Goal: Task Accomplishment & Management: Manage account settings

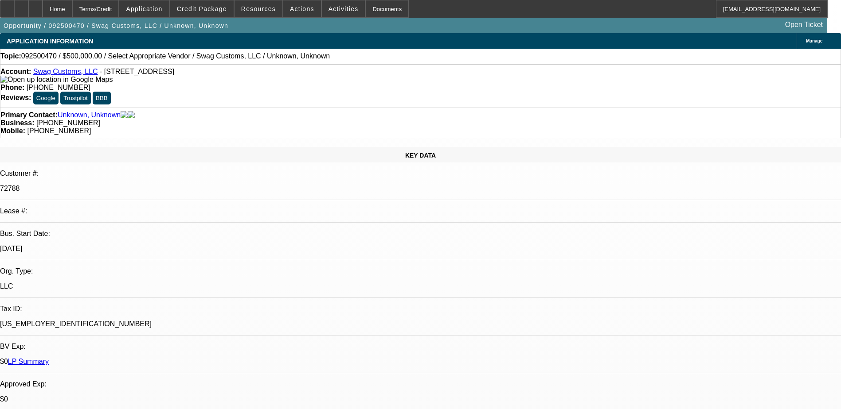
select select "0"
select select "2"
select select "0.1"
select select "4"
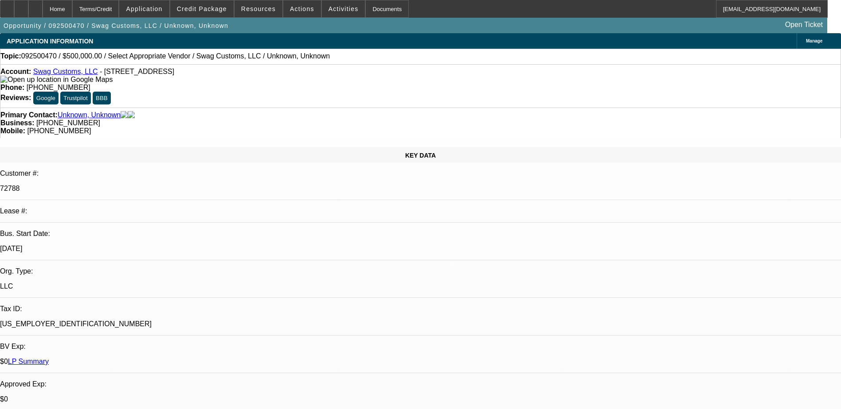
select select "0"
select select "2"
select select "0.1"
select select "4"
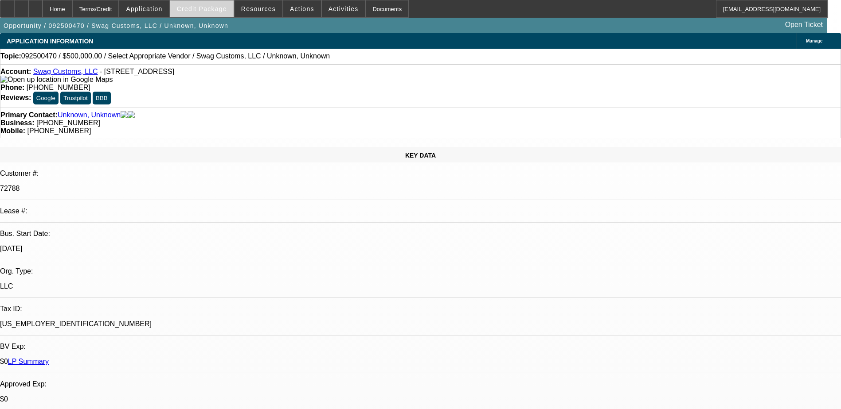
click at [207, 3] on span at bounding box center [201, 8] width 63 height 21
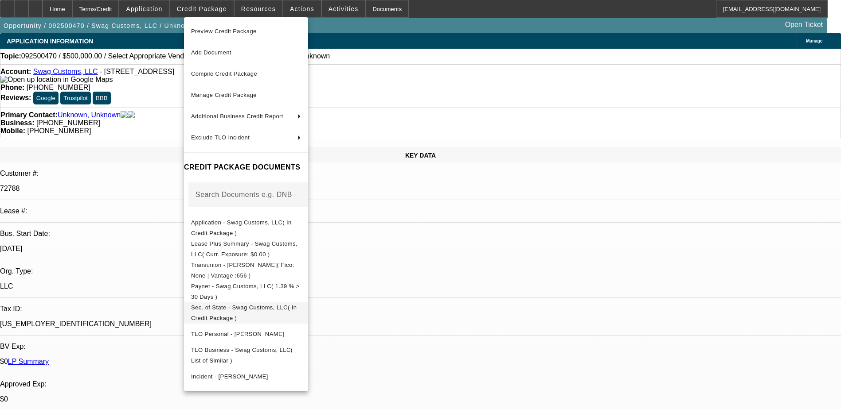
click at [231, 308] on span "Sec. of State - Swag Customs, LLC( In Credit Package )" at bounding box center [243, 312] width 105 height 17
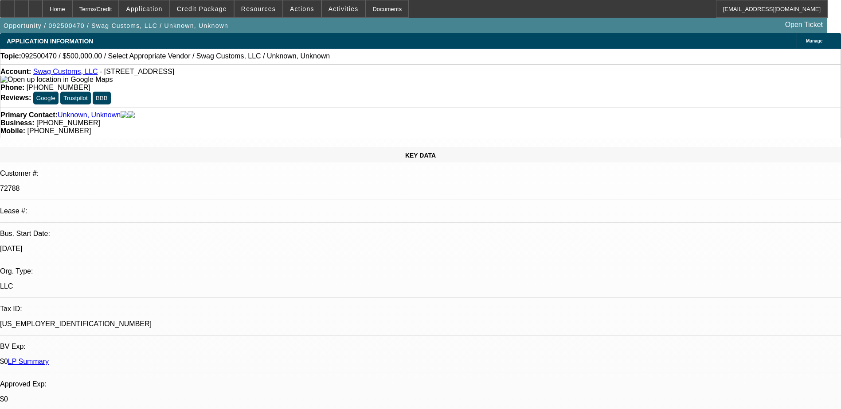
click at [115, 245] on p "[DATE]" at bounding box center [420, 249] width 841 height 8
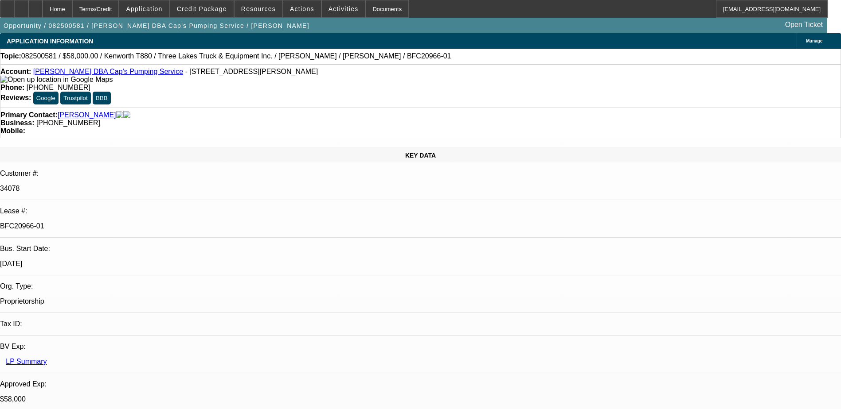
select select "0"
select select "9"
select select "0"
select select "6"
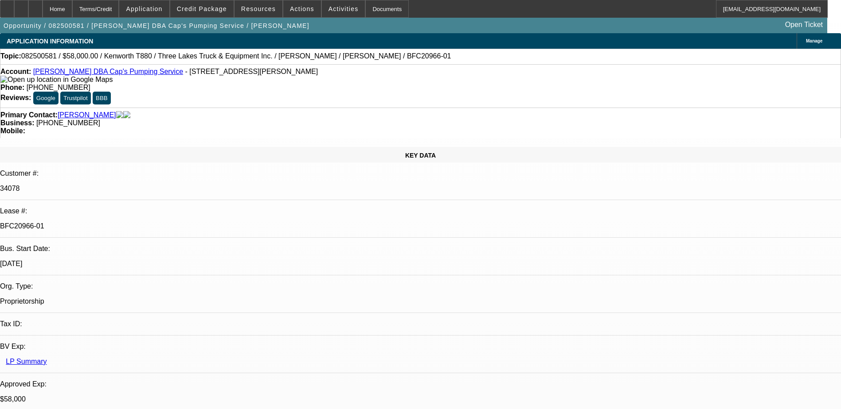
select select "0"
select select "9"
select select "0"
select select "6"
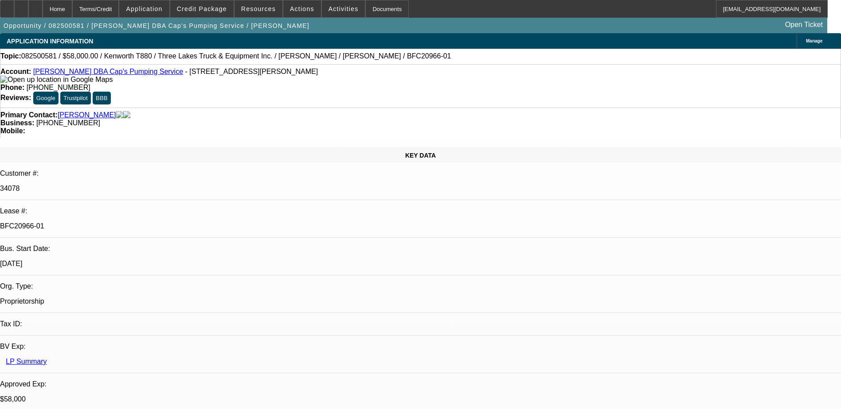
select select "0"
select select "9"
select select "0"
select select "6"
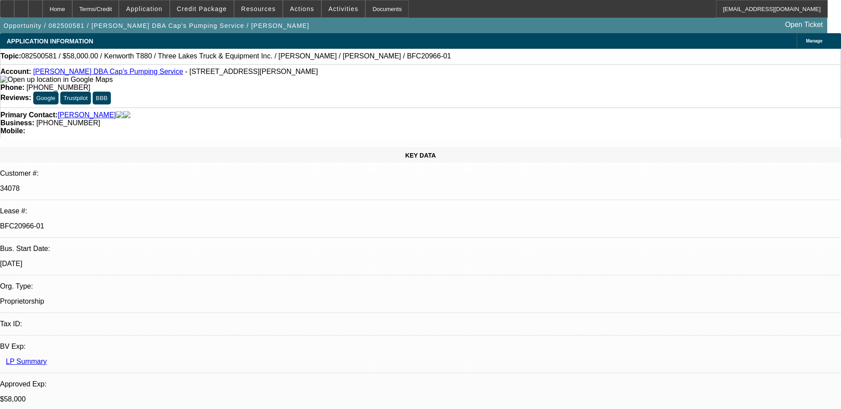
select select "0"
select select "9"
select select "0.1"
select select "4"
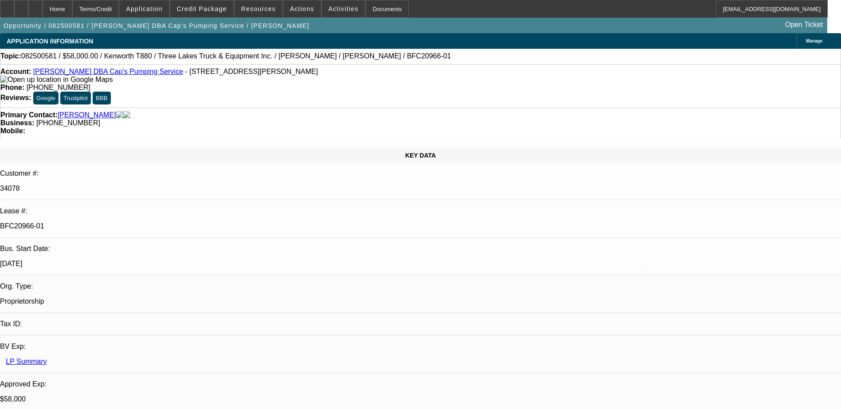
select select "0"
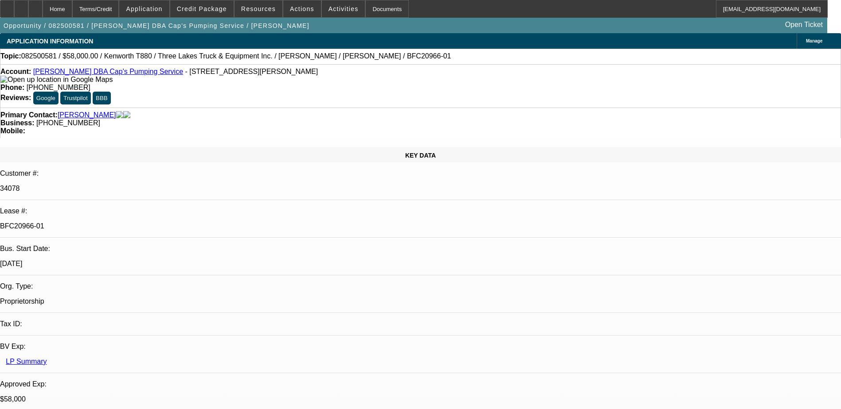
select select "0"
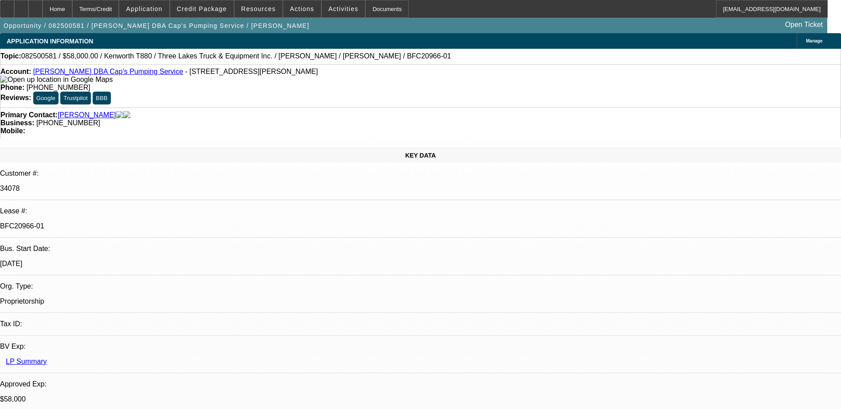
select select "0"
select select "0.1"
select select "1"
select select "9"
select select "6"
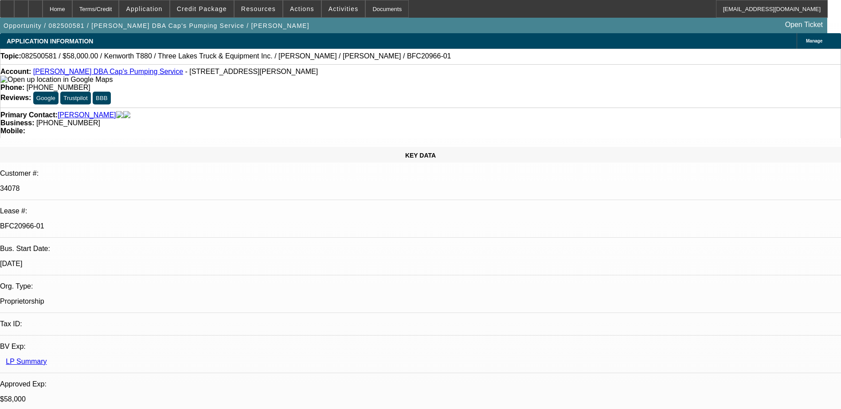
select select "1"
select select "9"
select select "6"
select select "1"
select select "9"
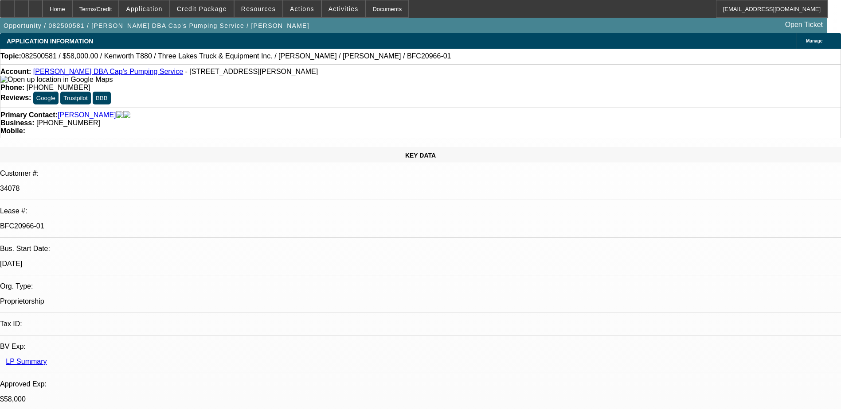
select select "6"
select select "1"
select select "9"
select select "4"
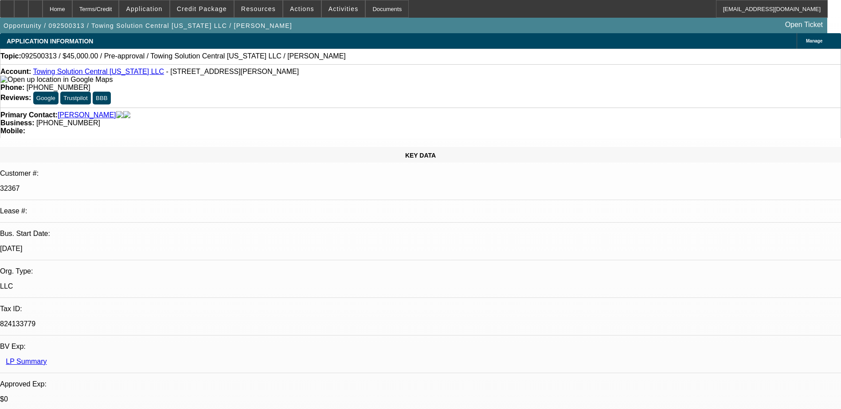
select select "0"
select select "2"
select select "0.1"
select select "4"
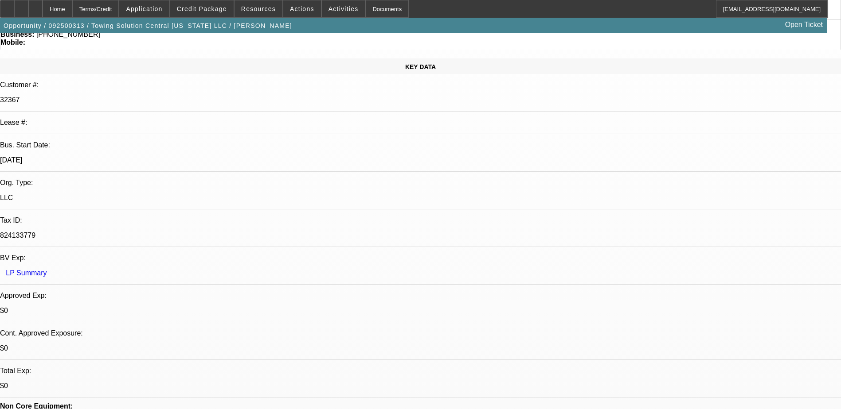
click at [212, 3] on span at bounding box center [201, 8] width 63 height 21
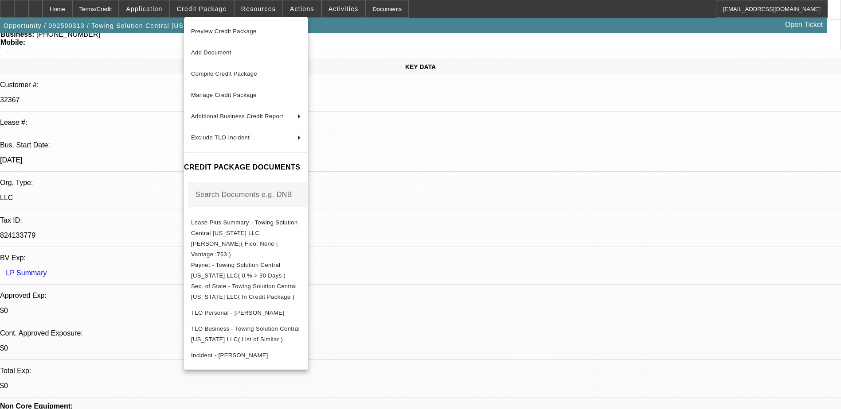
click at [604, 213] on div at bounding box center [420, 204] width 841 height 409
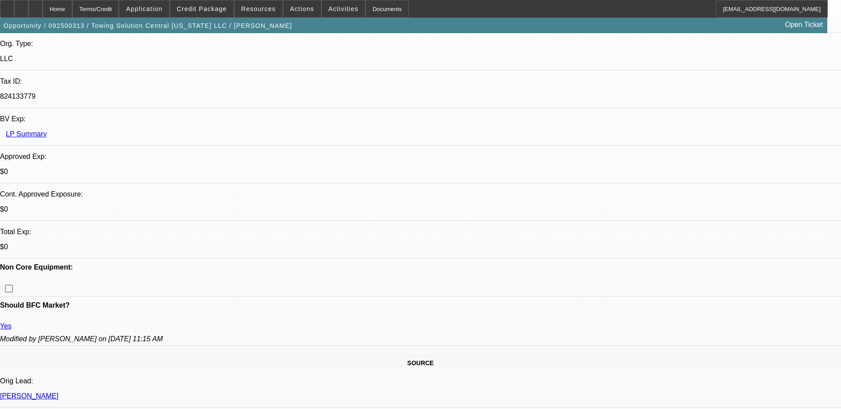
scroll to position [443, 0]
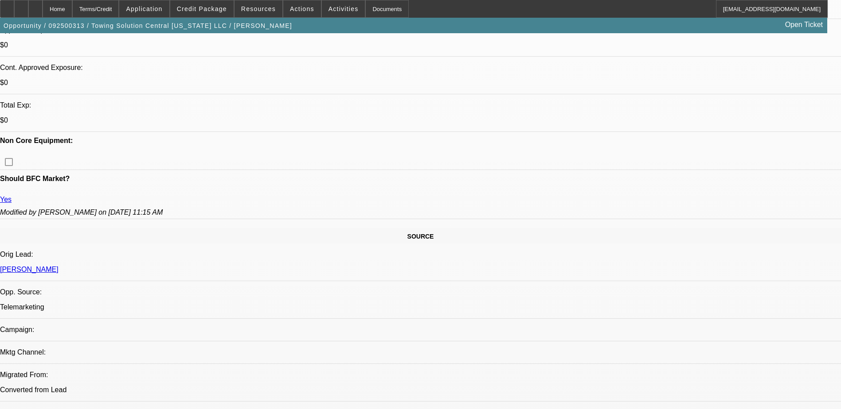
scroll to position [129, 0]
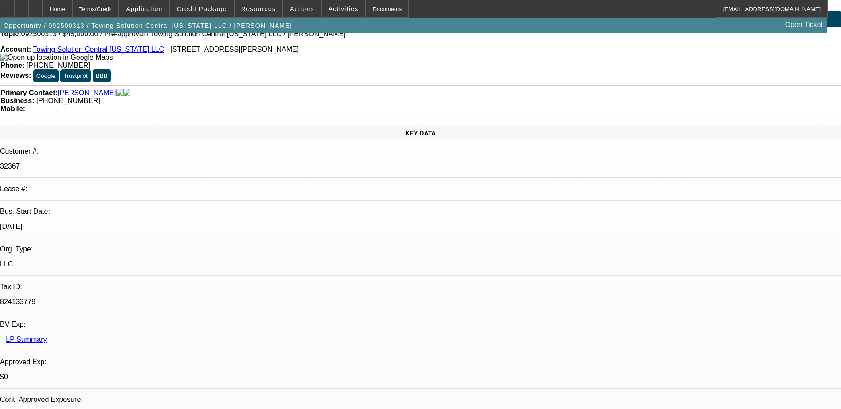
scroll to position [0, 0]
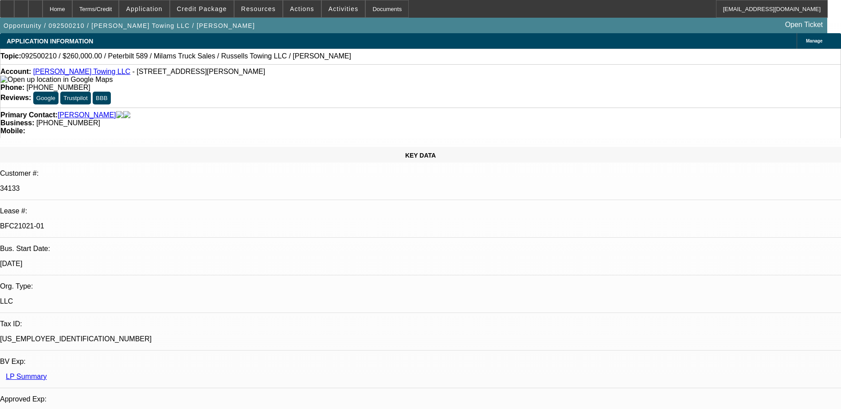
select select "0"
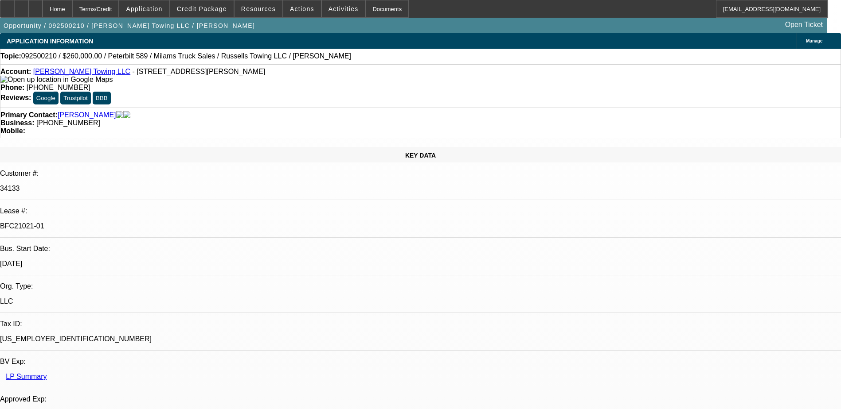
select select "0"
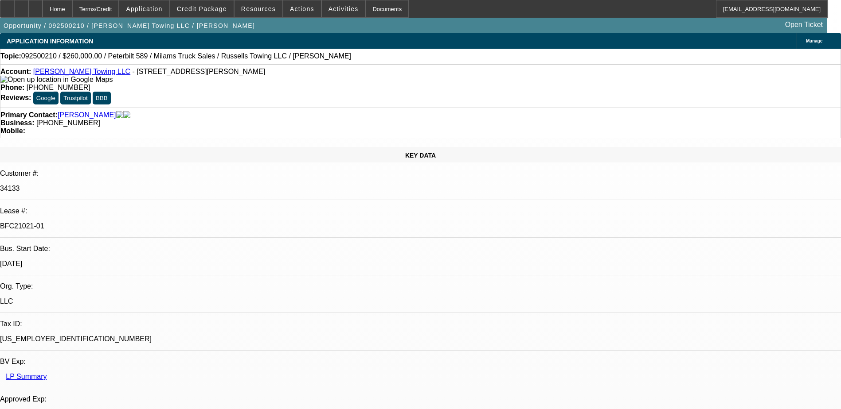
select select "0"
select select "1"
select select "3"
select select "6"
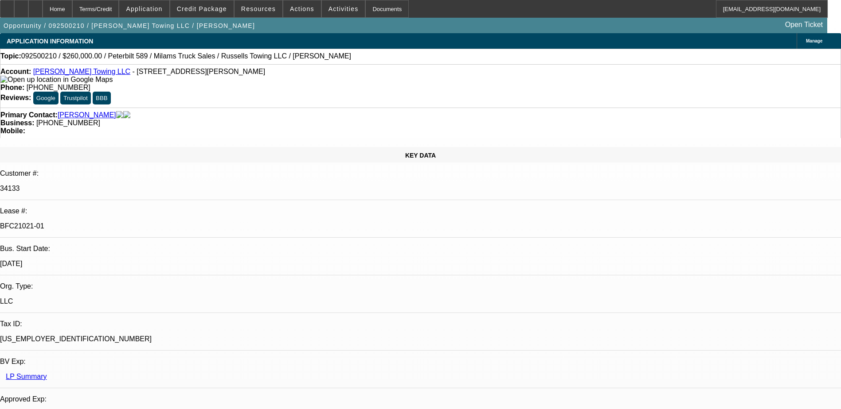
select select "1"
select select "3"
select select "6"
select select "1"
select select "3"
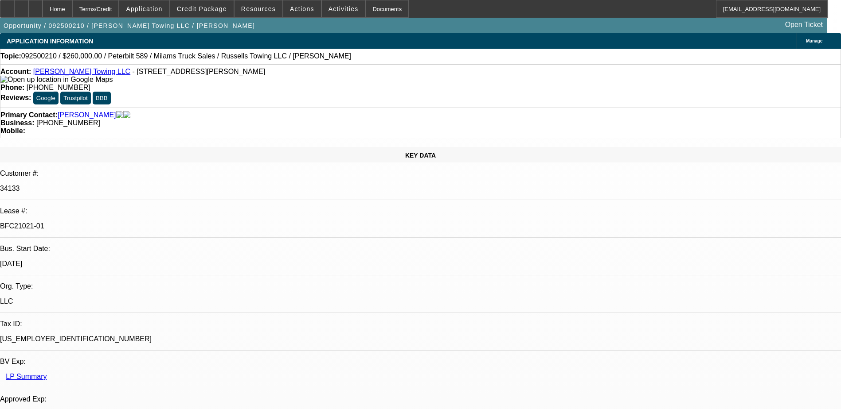
select select "6"
select select "1"
select select "3"
select select "6"
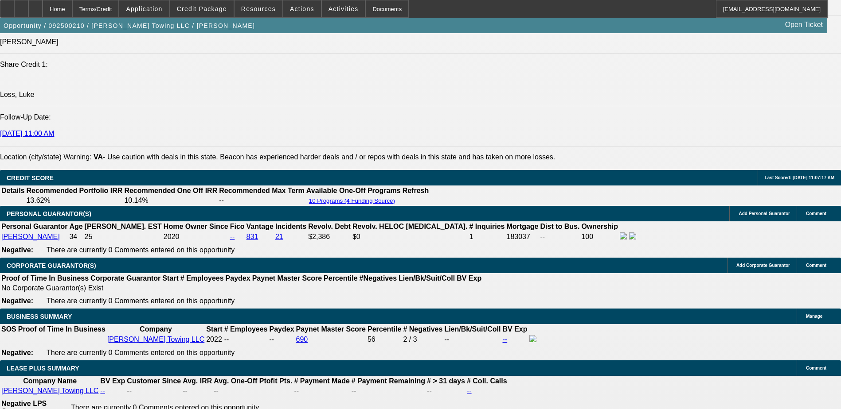
scroll to position [1196, 0]
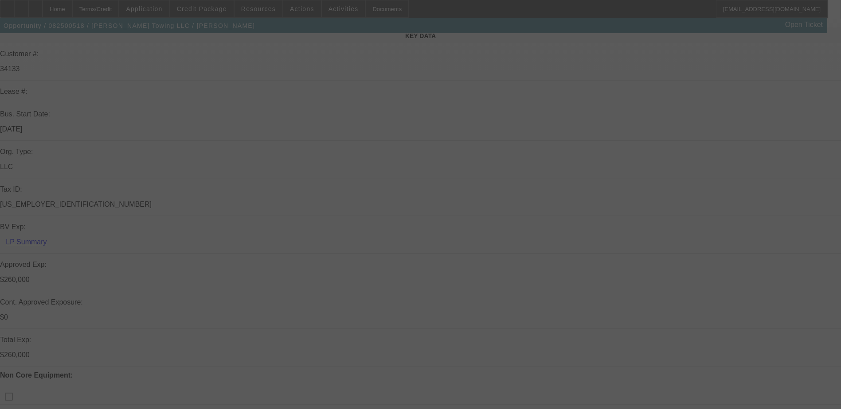
scroll to position [133, 0]
select select "0"
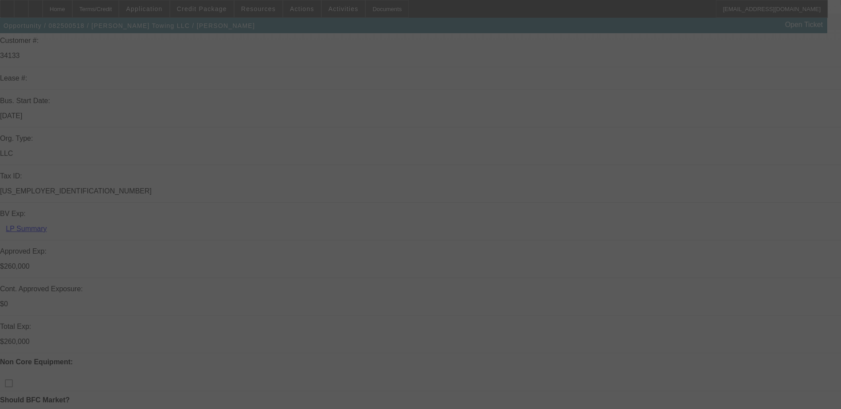
select select "0"
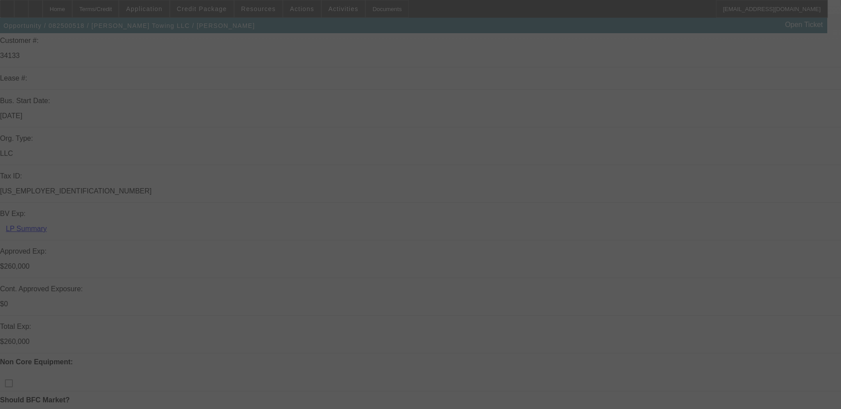
select select "0"
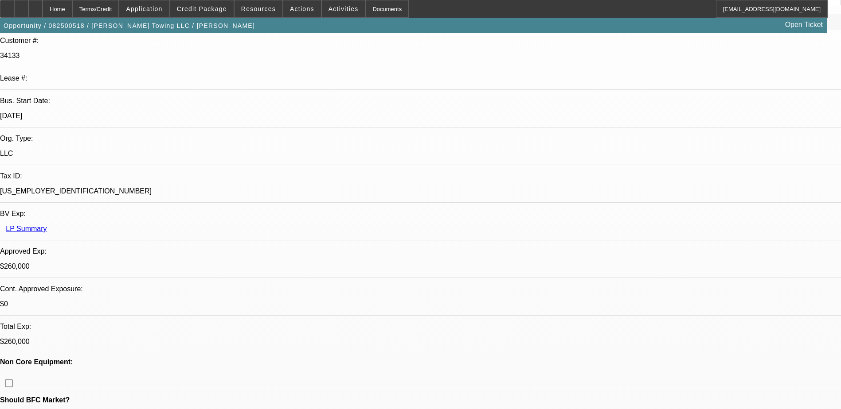
select select "1"
select select "3"
select select "6"
select select "1"
select select "3"
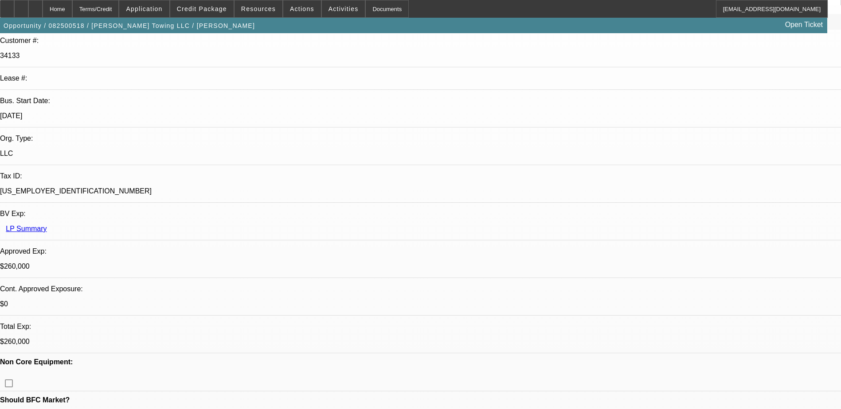
select select "6"
select select "1"
select select "3"
select select "6"
select select "1"
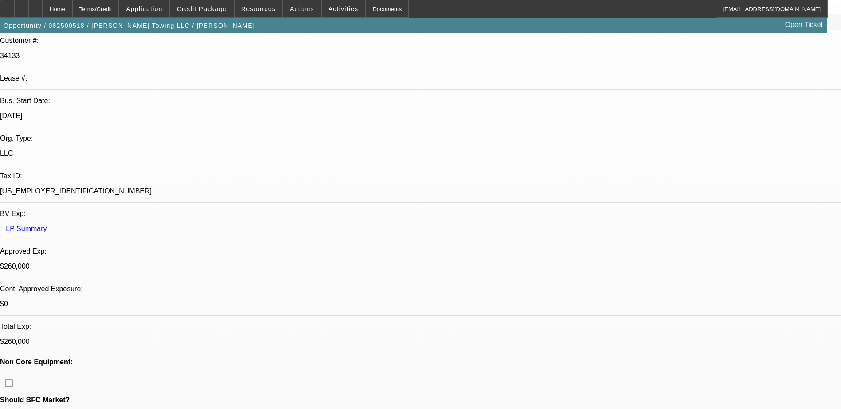
select select "3"
select select "6"
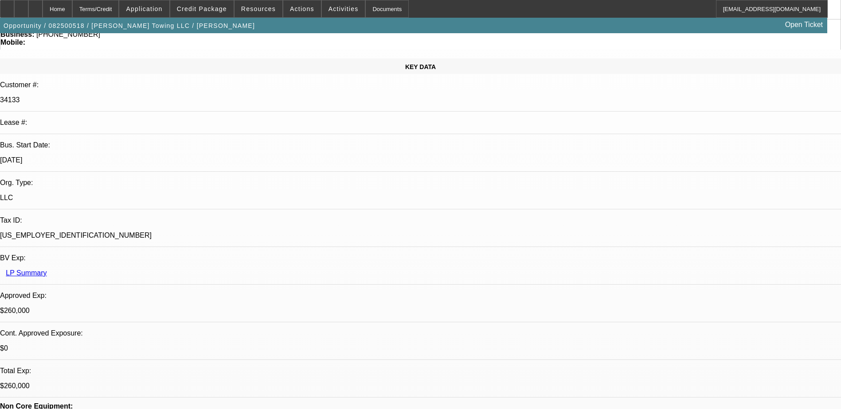
scroll to position [0, 0]
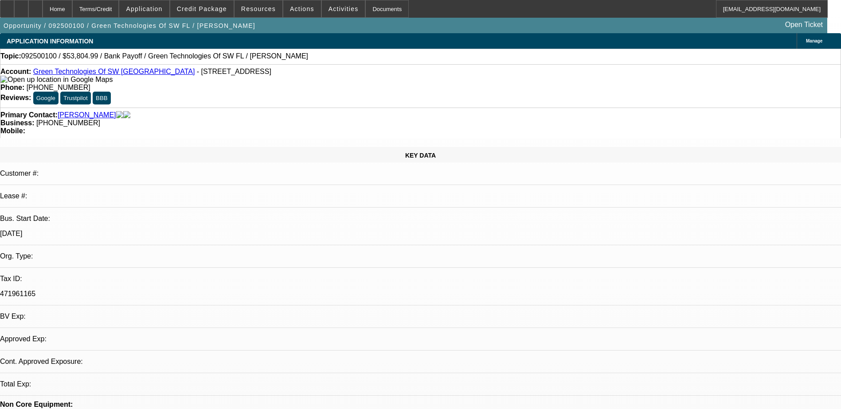
select select "0"
select select "2"
select select "0.1"
select select "4"
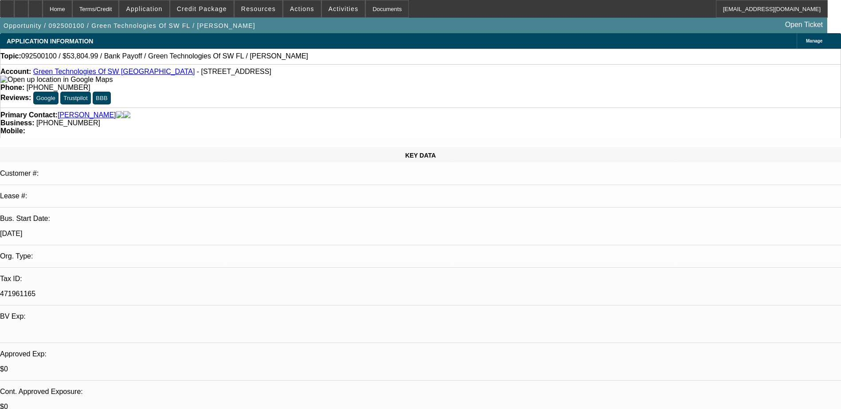
drag, startPoint x: 394, startPoint y: 165, endPoint x: 682, endPoint y: 327, distance: 330.2
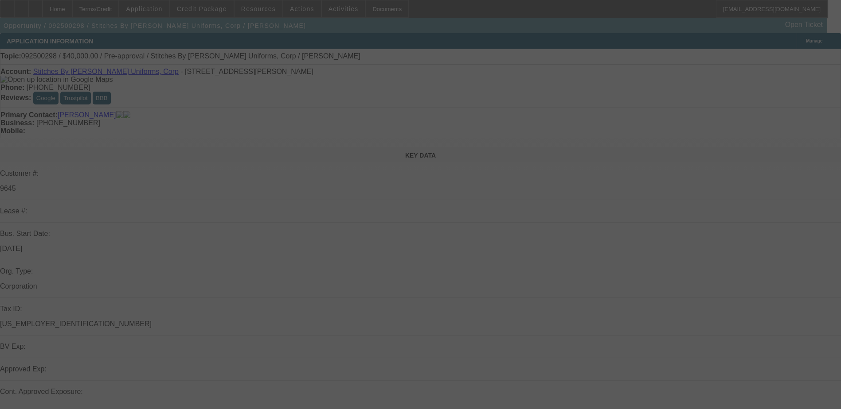
select select "0"
select select "2"
select select "0.1"
select select "4"
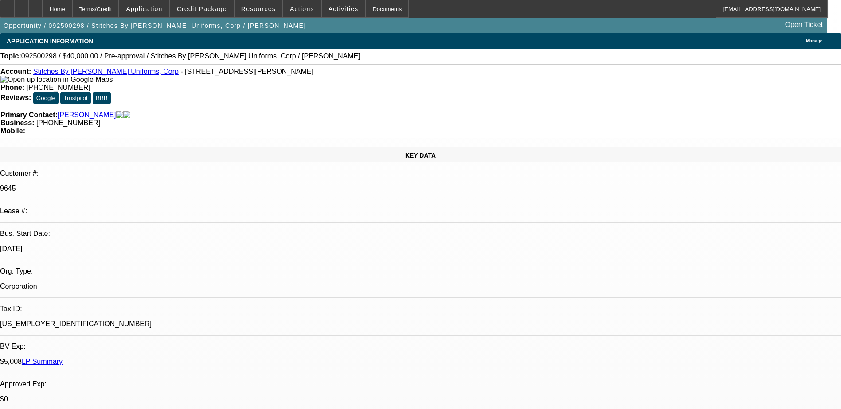
drag, startPoint x: 629, startPoint y: 94, endPoint x: 628, endPoint y: 101, distance: 6.3
drag, startPoint x: 628, startPoint y: 101, endPoint x: 694, endPoint y: 116, distance: 67.7
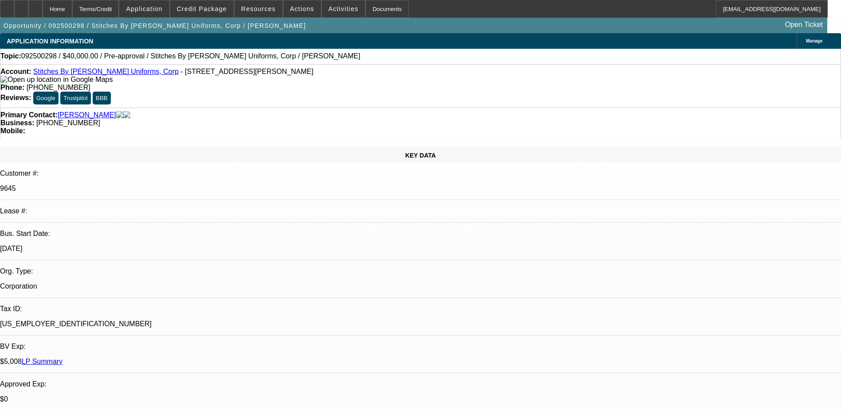
drag, startPoint x: 698, startPoint y: 68, endPoint x: 698, endPoint y: 74, distance: 5.8
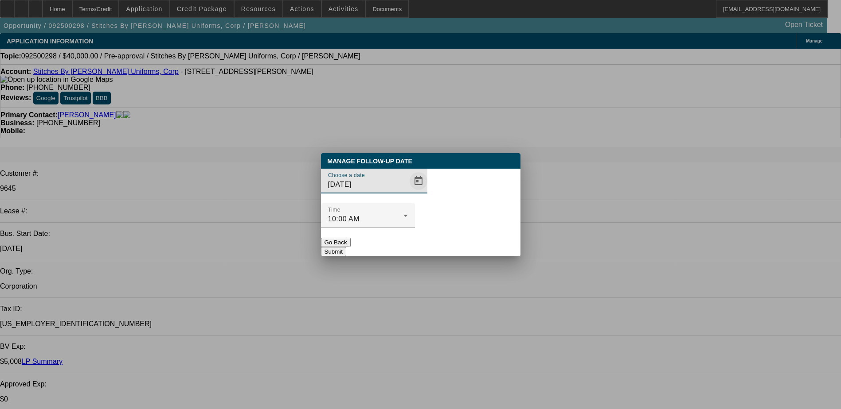
click at [408, 192] on span "Open calendar" at bounding box center [418, 181] width 21 height 21
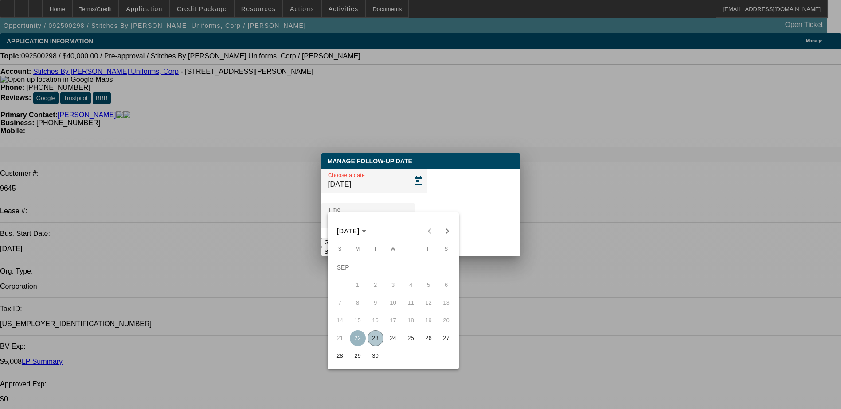
click at [399, 342] on span "24" at bounding box center [393, 339] width 16 height 16
type input "[DATE]"
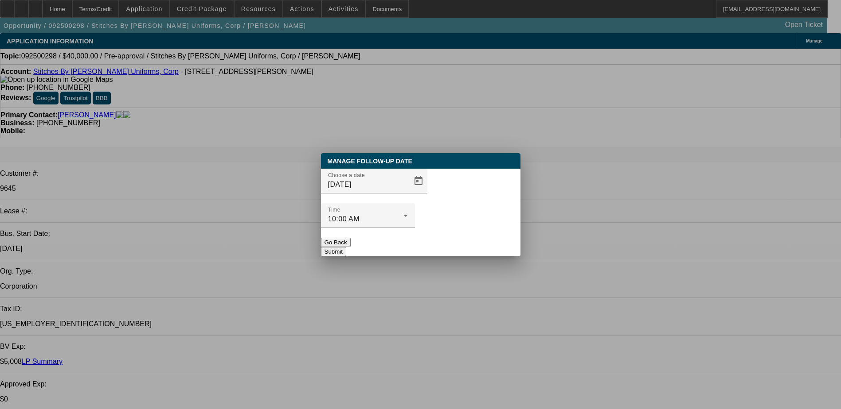
click at [346, 247] on button "Submit" at bounding box center [333, 251] width 25 height 9
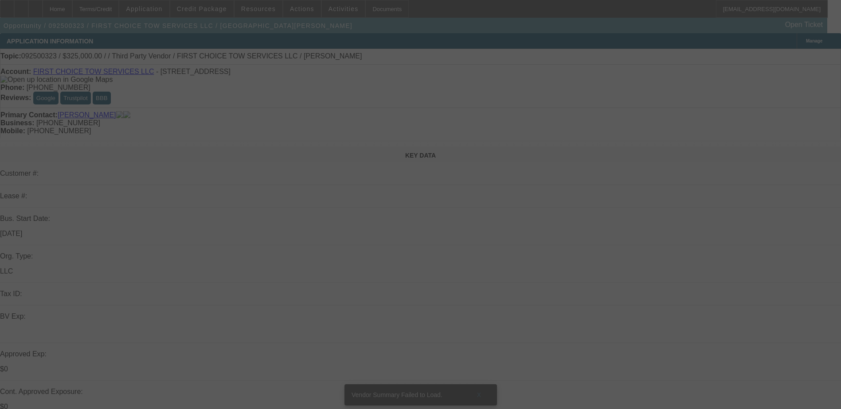
select select "0"
select select "2"
select select "0.1"
select select "4"
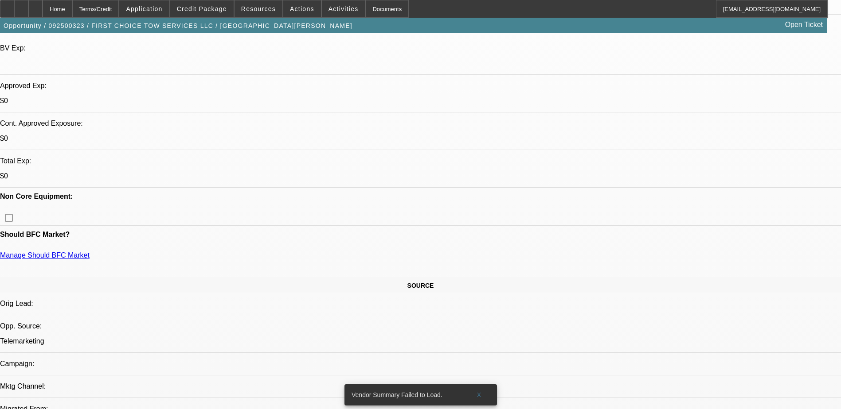
scroll to position [133, 0]
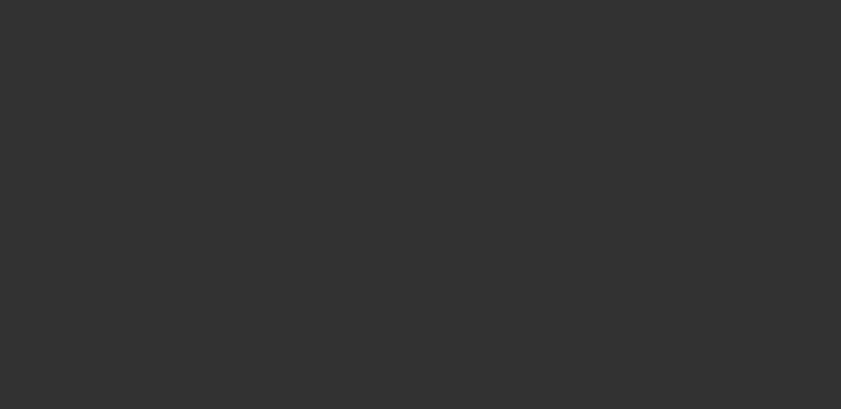
select select "0"
select select "2"
select select "0.1"
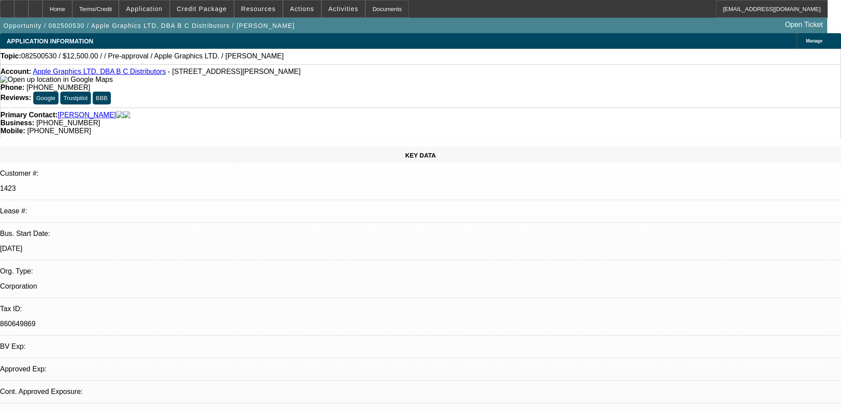
select select "1"
select select "2"
select select "4"
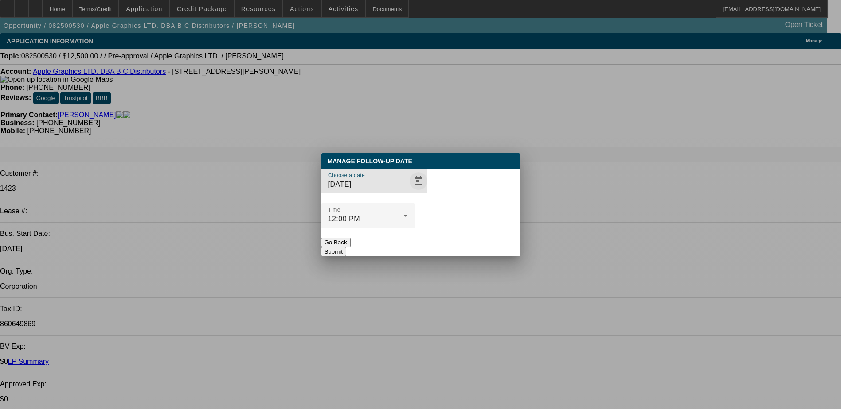
click at [408, 192] on span "Open calendar" at bounding box center [418, 181] width 21 height 21
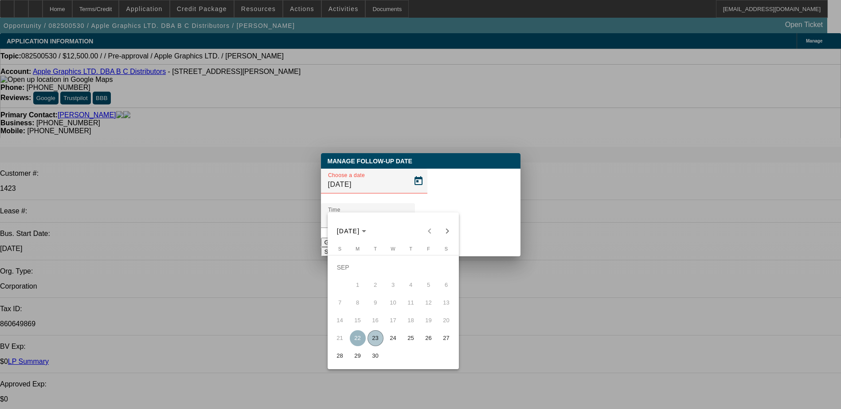
click at [389, 341] on span "24" at bounding box center [393, 339] width 16 height 16
type input "[DATE]"
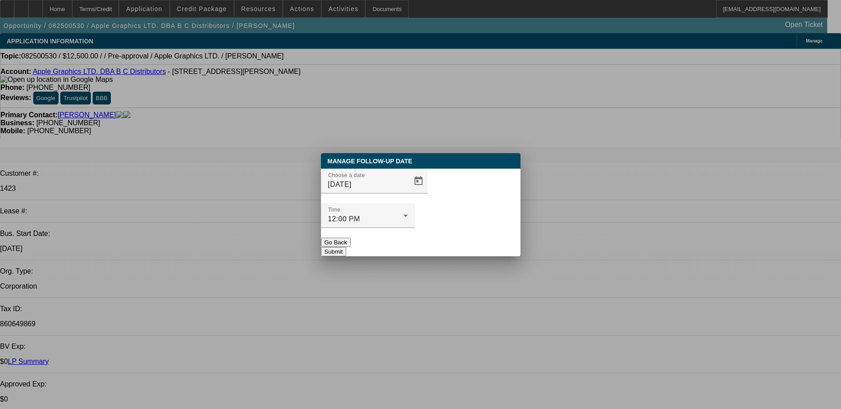
click at [346, 247] on button "Submit" at bounding box center [333, 251] width 25 height 9
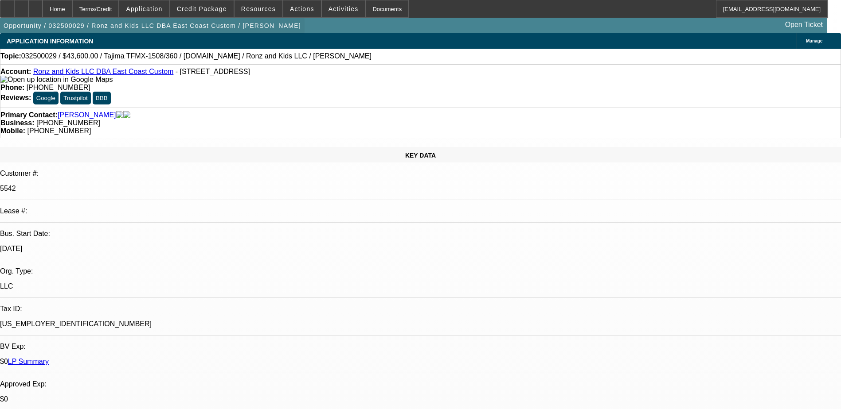
select select "0"
select select "2"
select select "0"
select select "2"
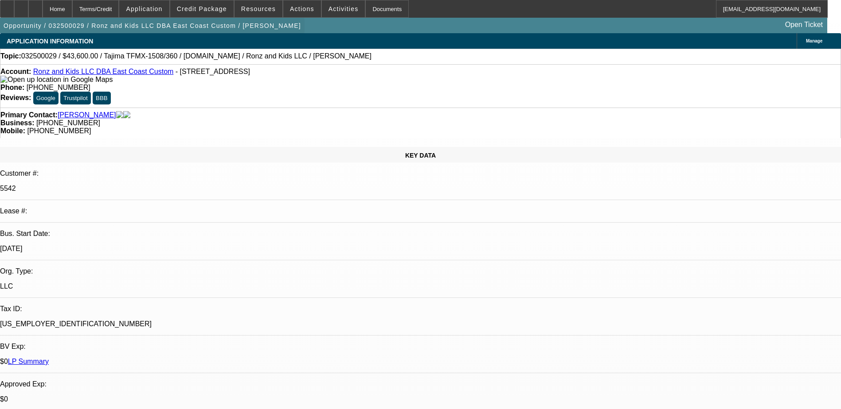
select select "0"
select select "2"
select select "0"
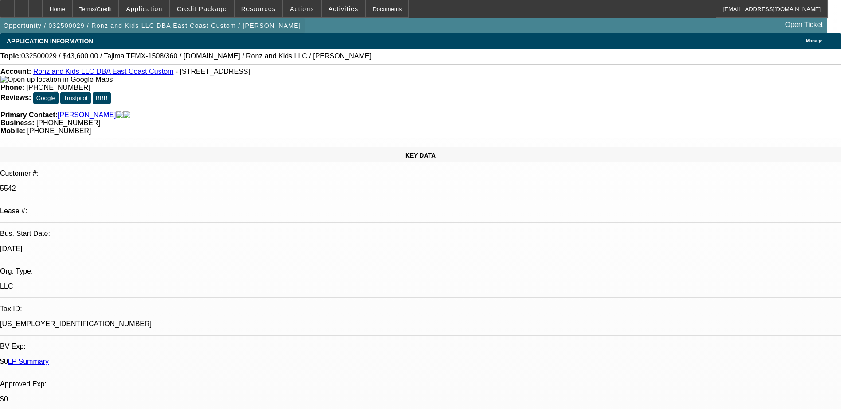
select select "2"
select select "0"
select select "1"
select select "2"
select select "6"
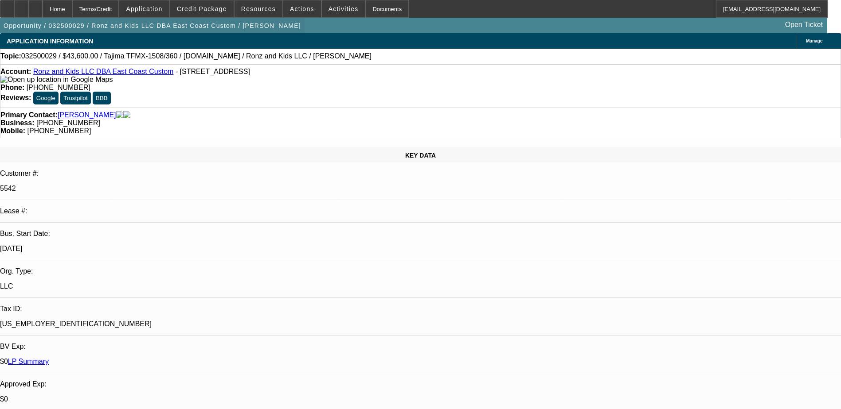
select select "1"
select select "2"
select select "6"
select select "1"
select select "2"
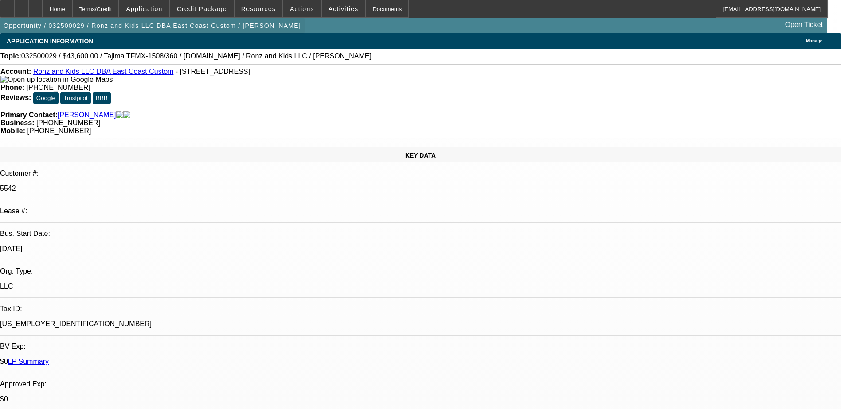
select select "6"
select select "1"
select select "2"
select select "6"
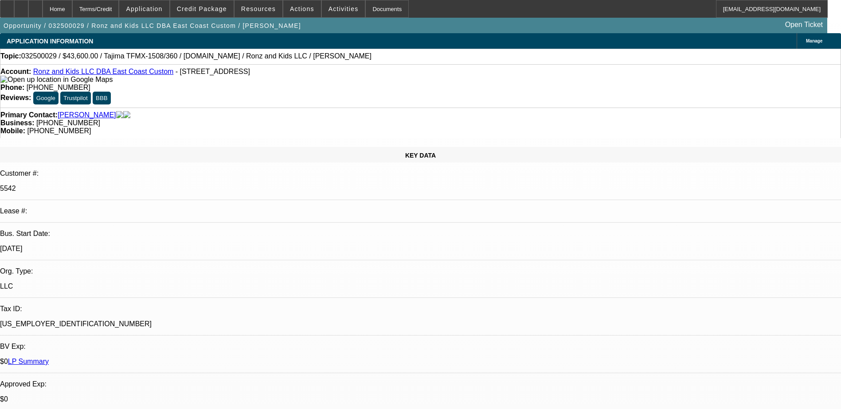
click at [78, 111] on div "Primary Contact: Tasca, Mark" at bounding box center [420, 115] width 840 height 8
click at [85, 111] on link "Tasca, Mark" at bounding box center [87, 115] width 58 height 8
click at [214, 11] on span "Credit Package" at bounding box center [202, 8] width 50 height 7
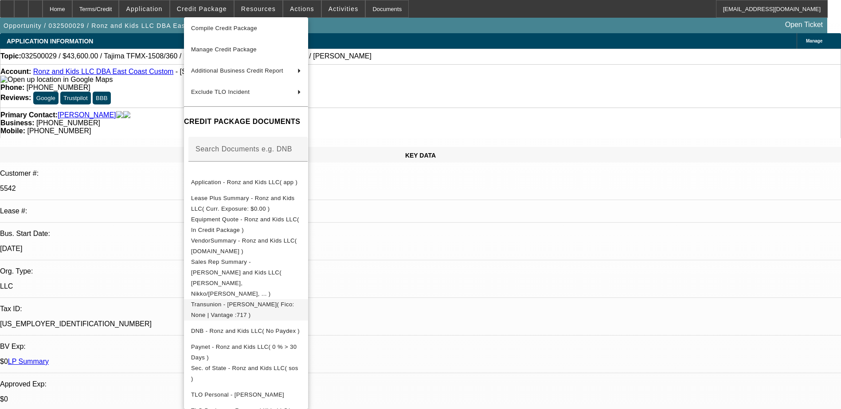
scroll to position [92, 0]
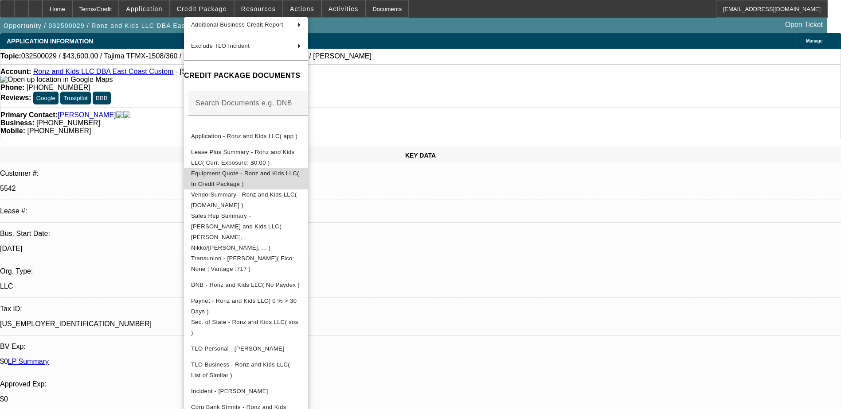
click at [214, 175] on span "Equipment Quote - Ronz and Kids LLC( In Credit Package )" at bounding box center [245, 178] width 108 height 17
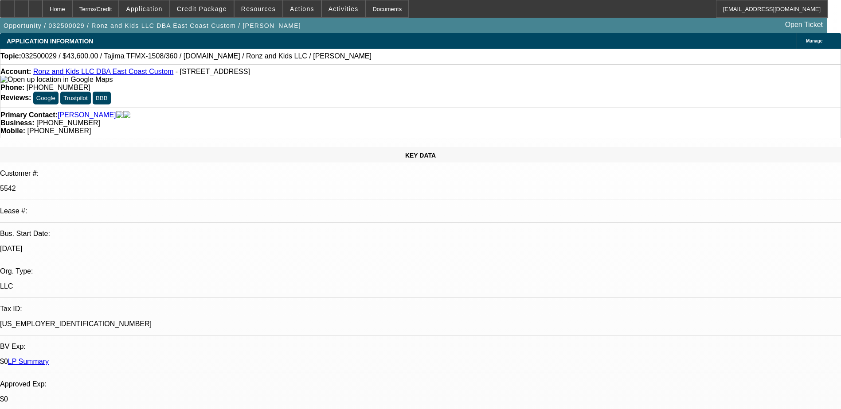
drag, startPoint x: 657, startPoint y: 179, endPoint x: 700, endPoint y: 204, distance: 49.6
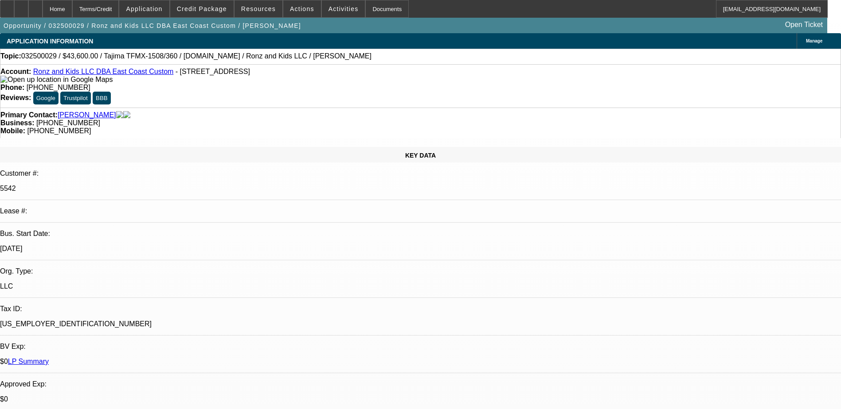
scroll to position [399, 0]
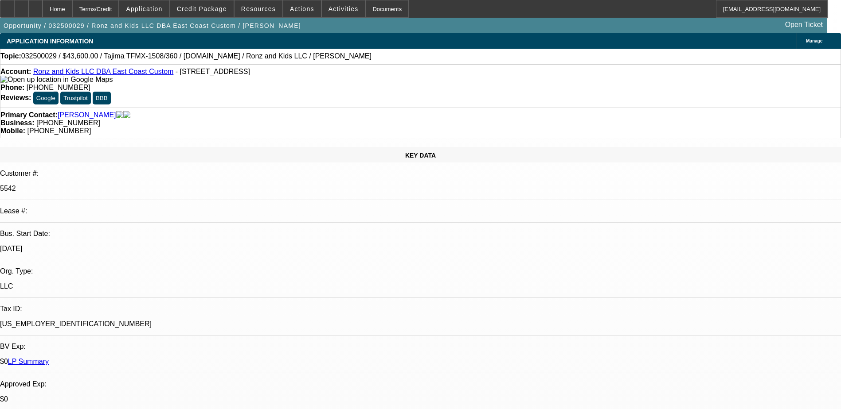
drag, startPoint x: 672, startPoint y: 155, endPoint x: 645, endPoint y: 179, distance: 36.1
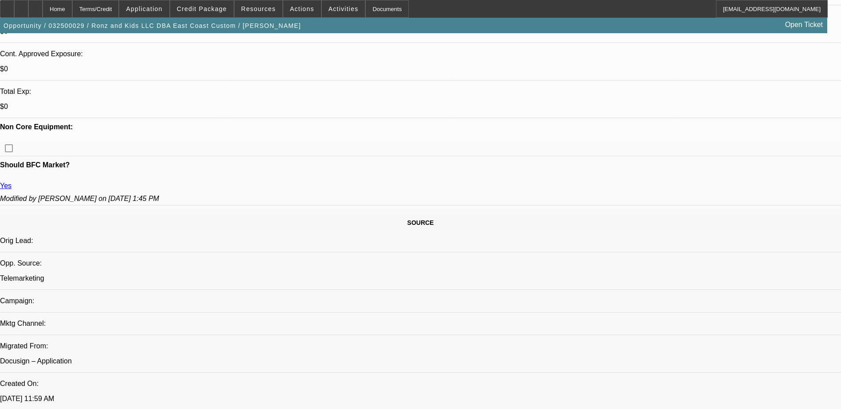
scroll to position [443, 0]
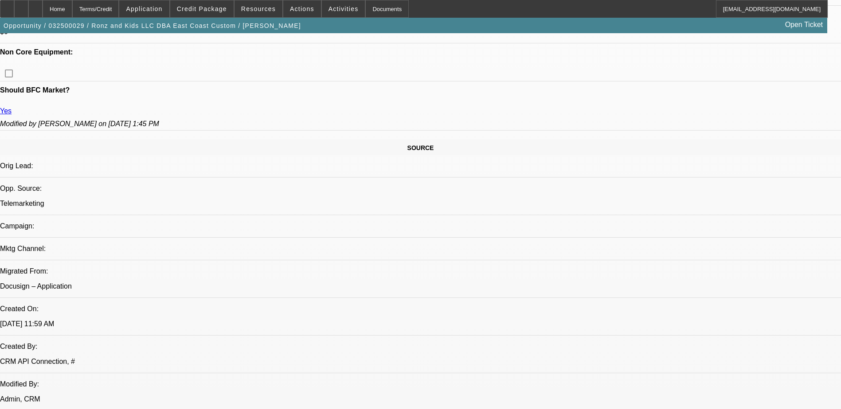
drag, startPoint x: 637, startPoint y: 180, endPoint x: 638, endPoint y: 167, distance: 13.3
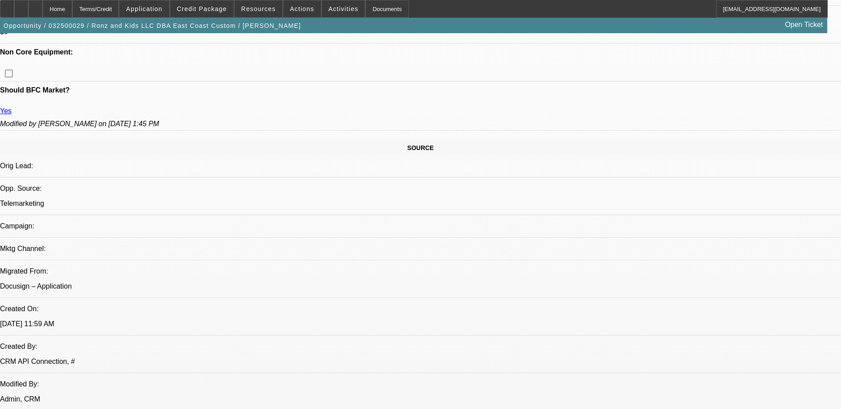
drag, startPoint x: 640, startPoint y: 139, endPoint x: 625, endPoint y: 152, distance: 20.1
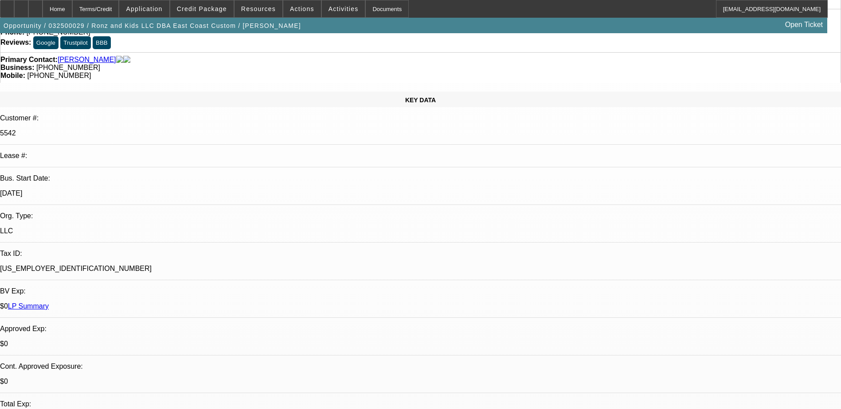
scroll to position [0, 0]
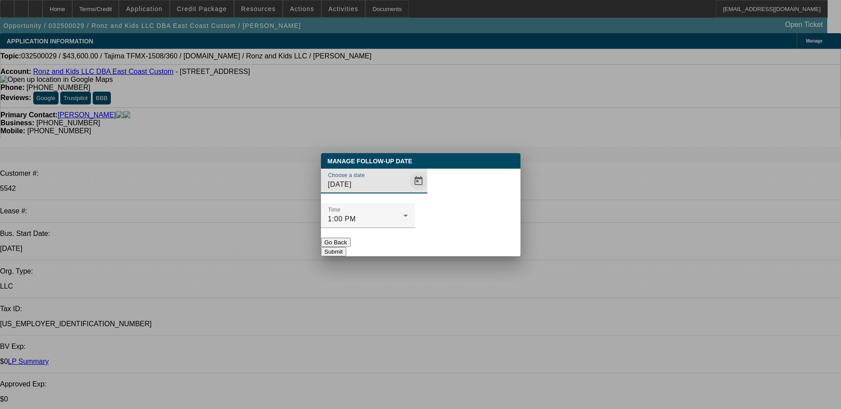
click at [411, 192] on span "Open calendar" at bounding box center [418, 181] width 21 height 21
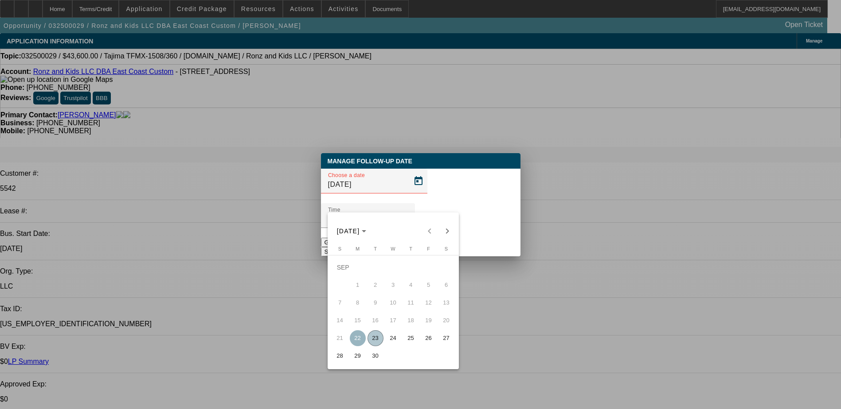
drag, startPoint x: 374, startPoint y: 342, endPoint x: 395, endPoint y: 314, distance: 34.7
click at [374, 341] on span "23" at bounding box center [375, 339] width 16 height 16
type input "9/23/2025"
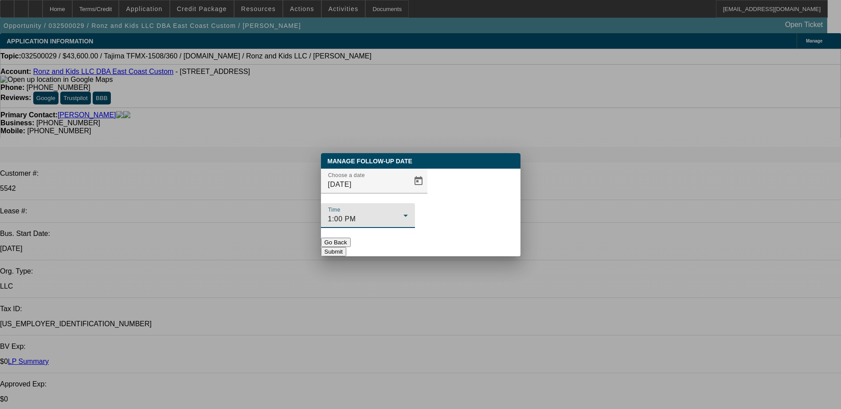
click at [403, 214] on div "1:00 PM" at bounding box center [365, 219] width 75 height 11
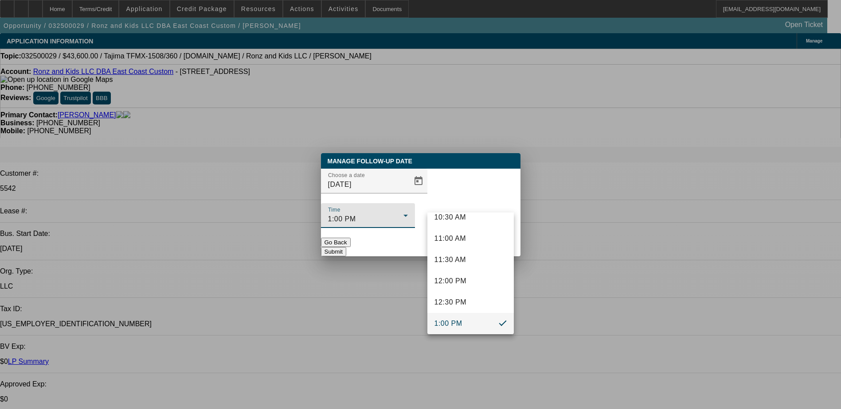
scroll to position [589, 0]
drag, startPoint x: 458, startPoint y: 313, endPoint x: 457, endPoint y: 295, distance: 17.7
click at [458, 313] on span "4:00 PM" at bounding box center [448, 318] width 28 height 11
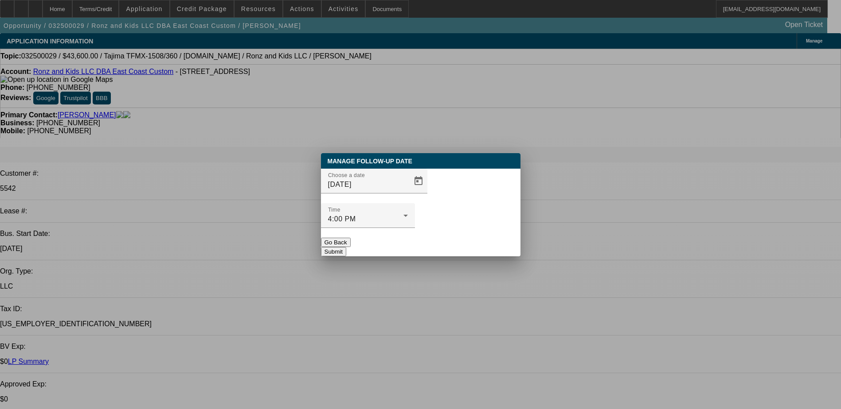
click at [346, 247] on button "Submit" at bounding box center [333, 251] width 25 height 9
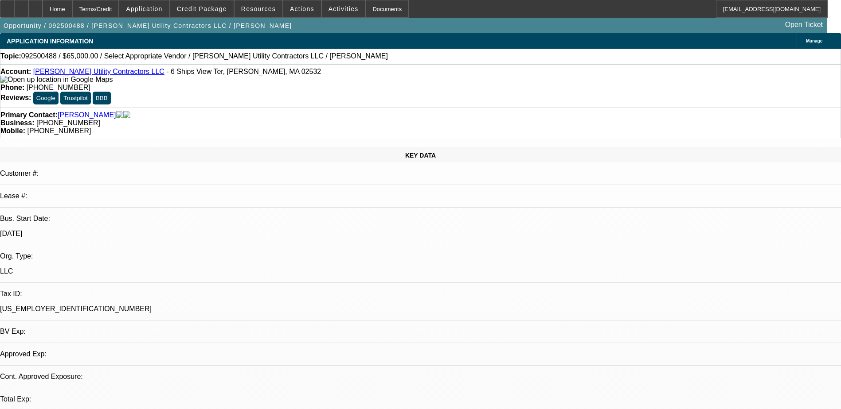
select select "0"
select select "2"
select select "0.1"
select select "4"
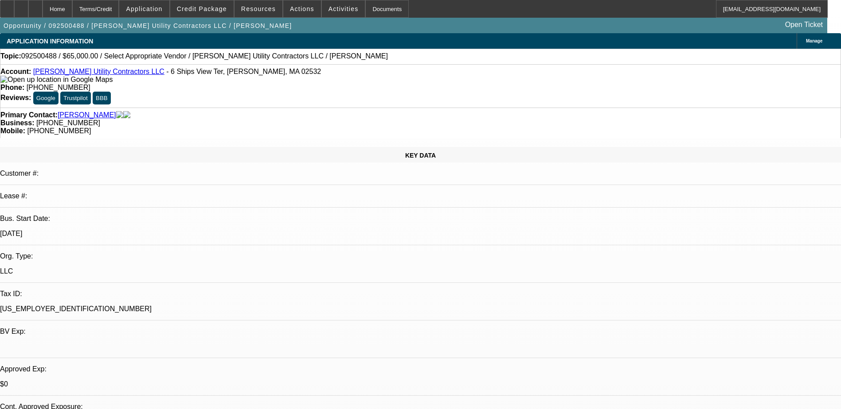
drag, startPoint x: 710, startPoint y: 90, endPoint x: 736, endPoint y: 86, distance: 26.6
drag, startPoint x: 736, startPoint y: 86, endPoint x: 686, endPoint y: 100, distance: 51.7
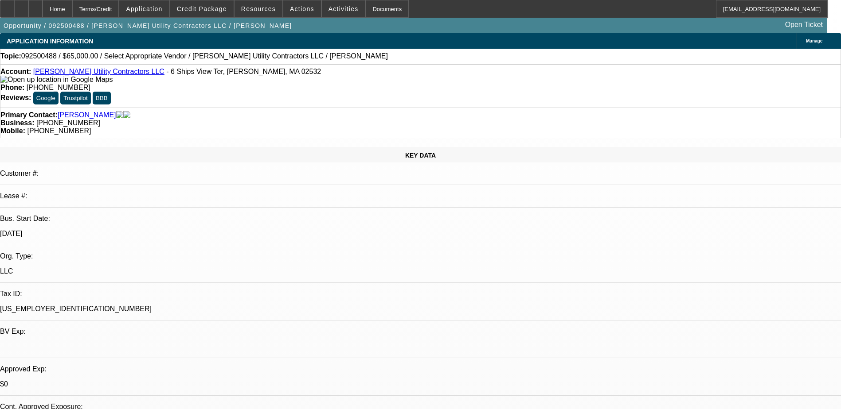
drag, startPoint x: 684, startPoint y: 105, endPoint x: 750, endPoint y: 87, distance: 68.4
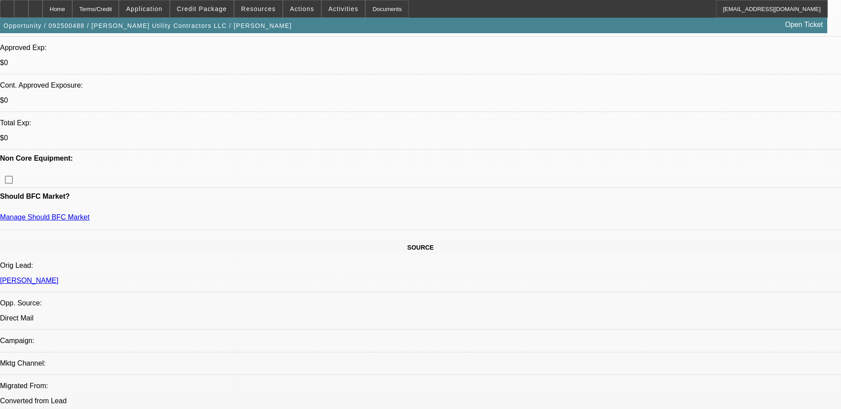
scroll to position [399, 0]
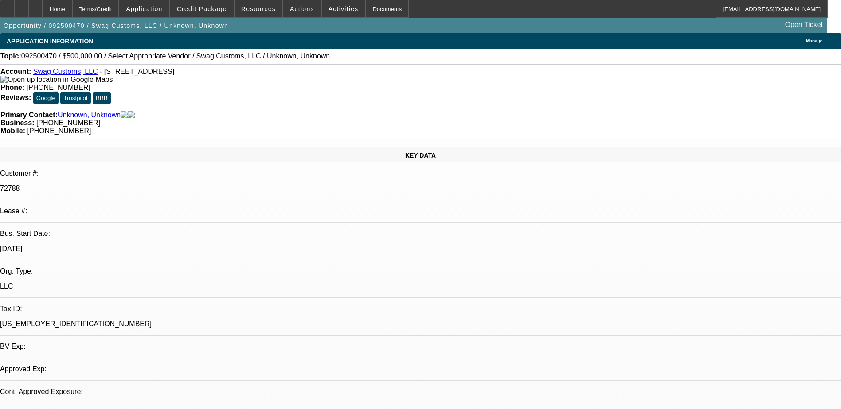
select select "0"
select select "2"
select select "0.1"
select select "4"
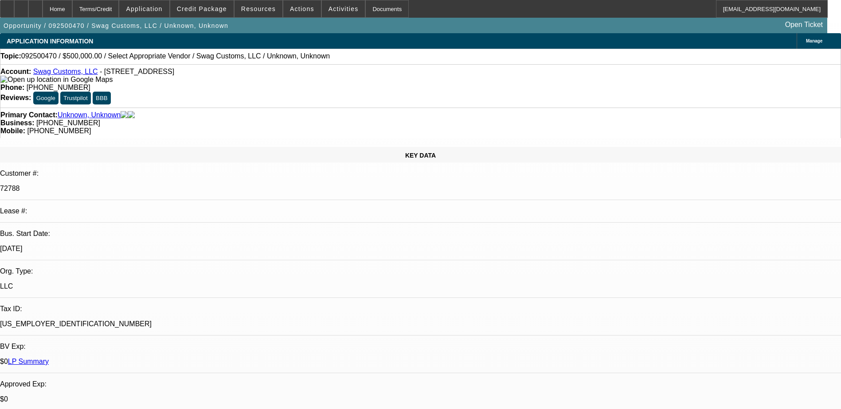
click at [66, 79] on div "Account: Swag Customs, LLC - [STREET_ADDRESS]" at bounding box center [420, 76] width 840 height 16
click at [66, 78] on div "Account: Swag Customs, LLC - [STREET_ADDRESS]" at bounding box center [420, 76] width 840 height 16
click at [66, 75] on link "Swag Customs, LLC" at bounding box center [65, 72] width 65 height 8
select select "0"
select select "2"
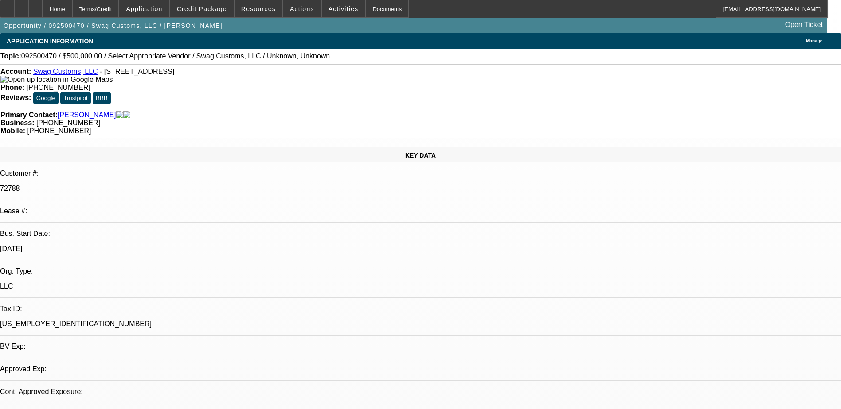
select select "2"
select select "0.1"
select select "4"
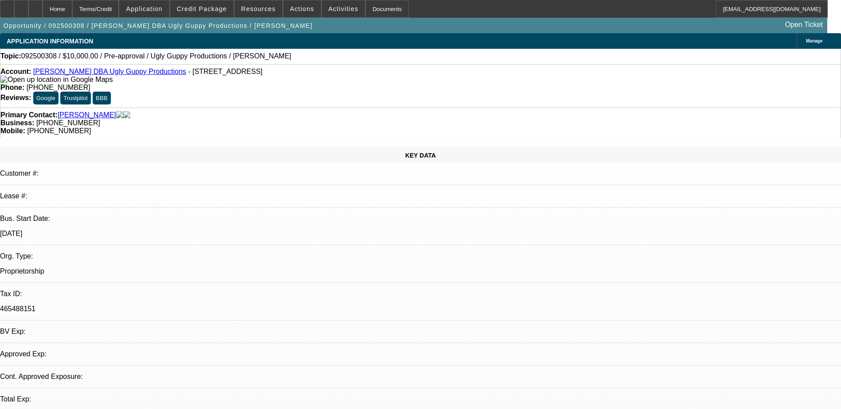
select select "0"
select select "2"
select select "0.1"
select select "4"
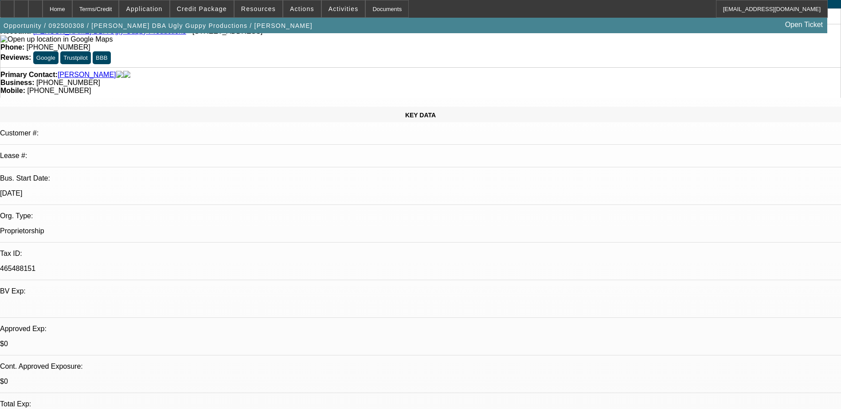
scroll to position [44, 0]
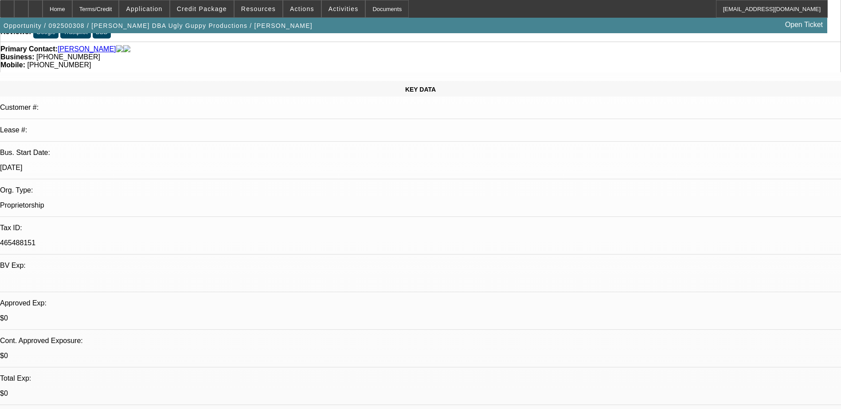
scroll to position [0, 0]
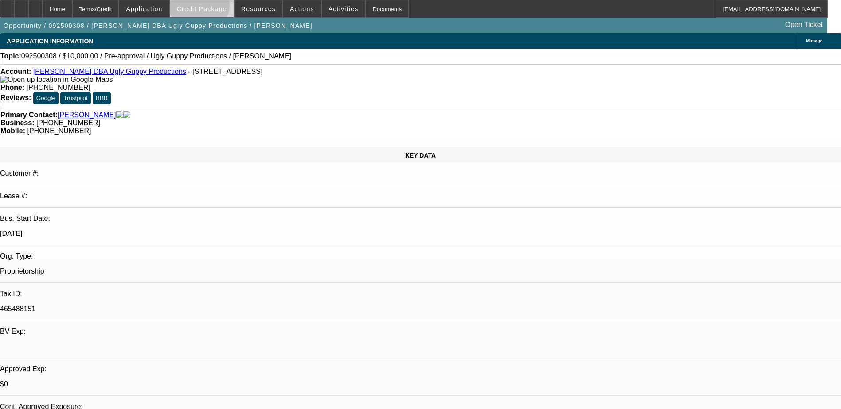
click at [213, 7] on span "Credit Package" at bounding box center [202, 8] width 50 height 7
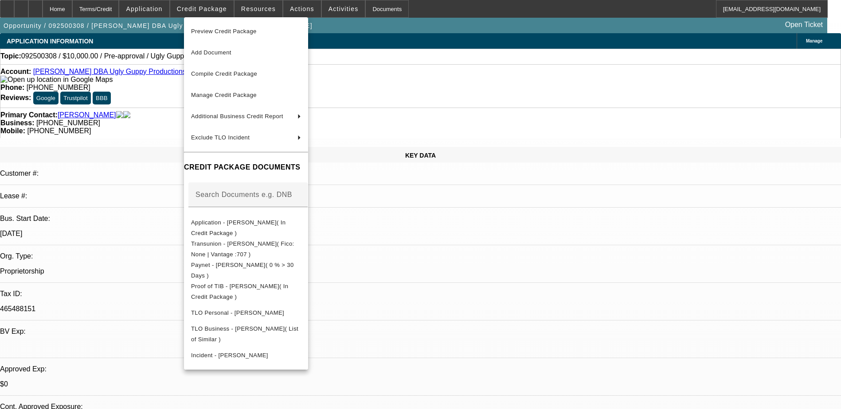
click at [146, 151] on div at bounding box center [420, 204] width 841 height 409
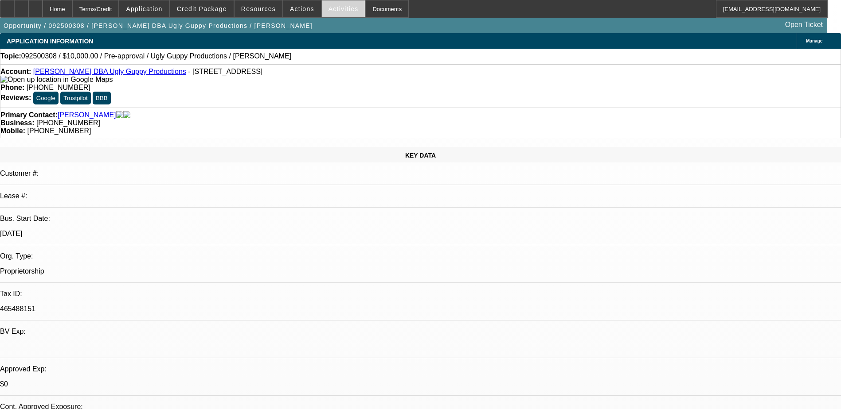
click at [340, 8] on span "Activities" at bounding box center [343, 8] width 30 height 7
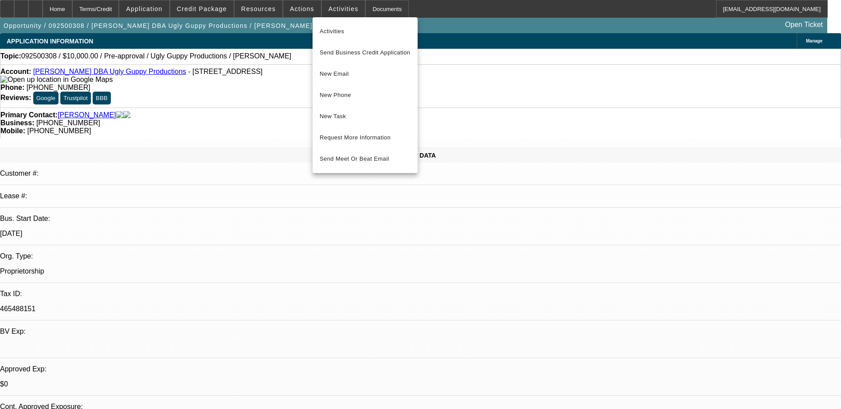
click at [197, 94] on div at bounding box center [420, 204] width 841 height 409
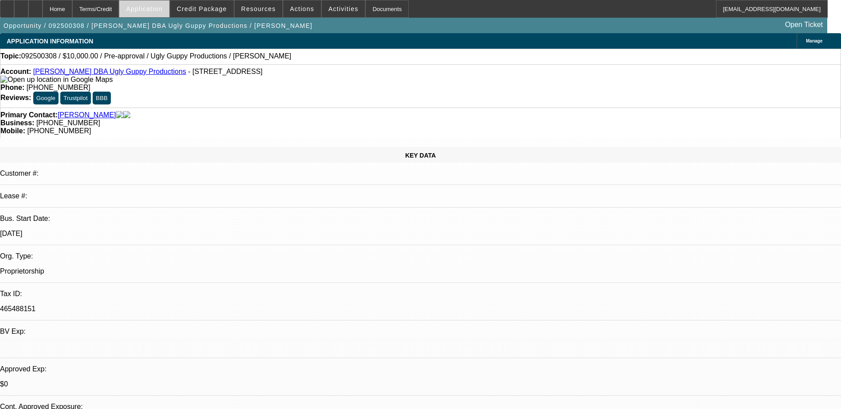
click at [155, 8] on span "Application" at bounding box center [144, 8] width 36 height 7
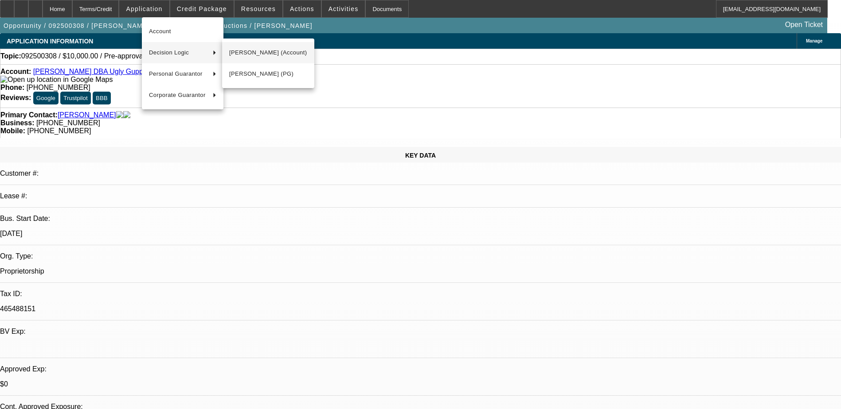
click at [257, 55] on span "[PERSON_NAME] (Account)" at bounding box center [268, 52] width 78 height 11
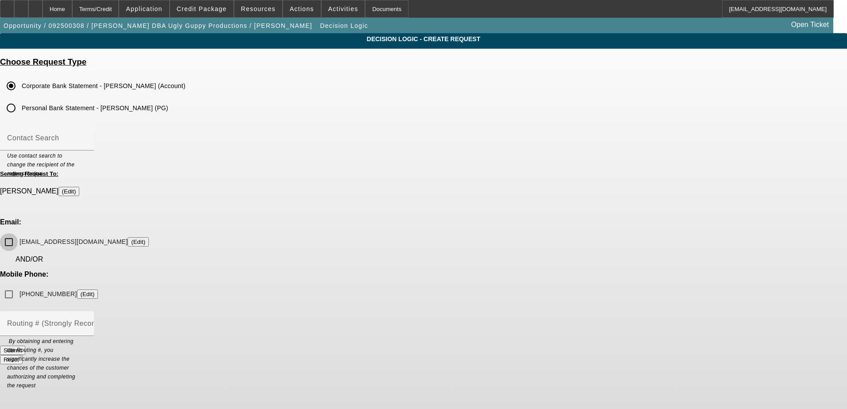
click at [18, 234] on input "[EMAIL_ADDRESS][DOMAIN_NAME] (Edit)" at bounding box center [9, 243] width 18 height 18
checkbox input "true"
click at [149, 238] on button "(Edit)" at bounding box center [138, 242] width 21 height 9
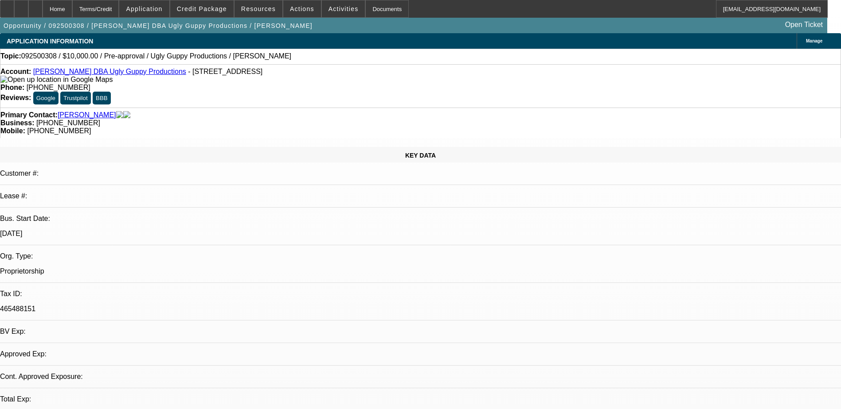
select select "0"
select select "2"
select select "0.1"
select select "4"
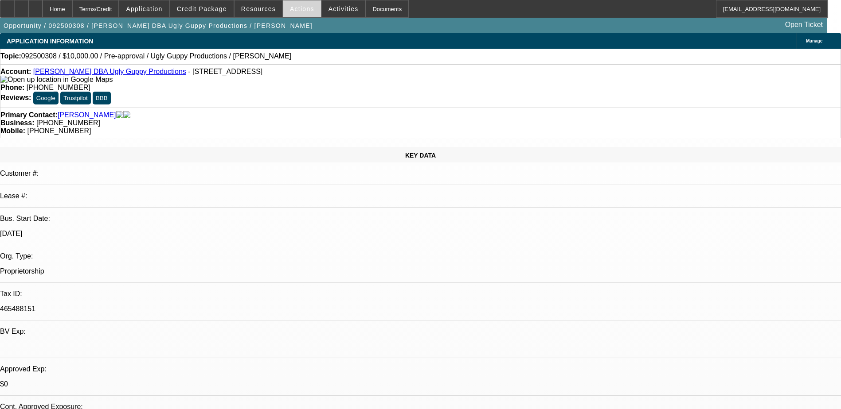
click at [295, 7] on span "Actions" at bounding box center [302, 8] width 24 height 7
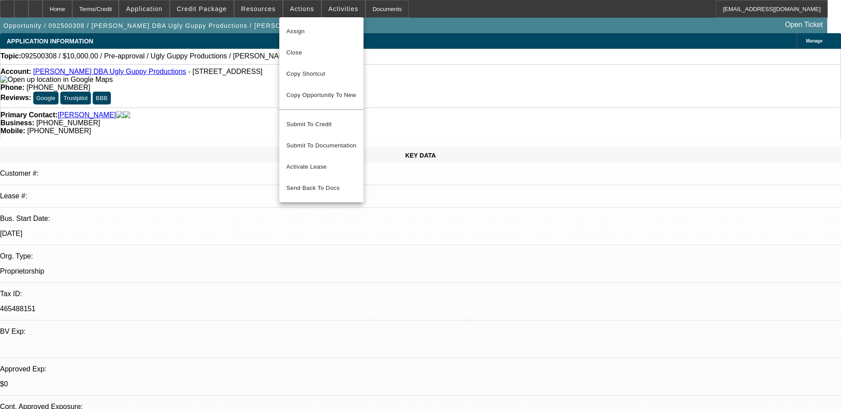
click at [334, 12] on div at bounding box center [420, 204] width 841 height 409
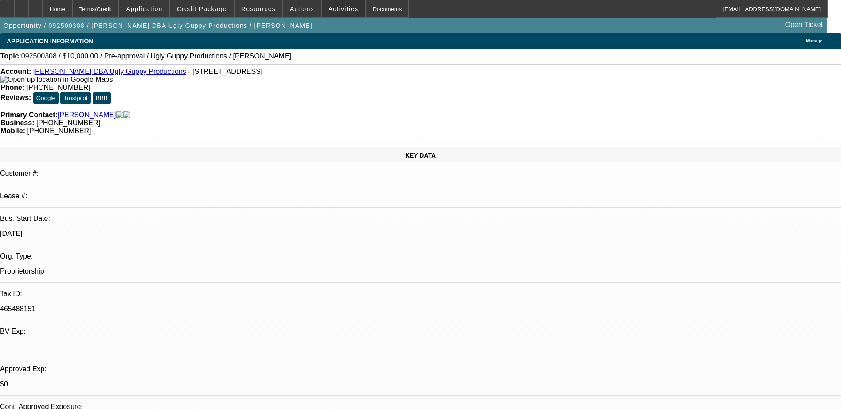
click at [334, 12] on span "Activities" at bounding box center [343, 8] width 30 height 7
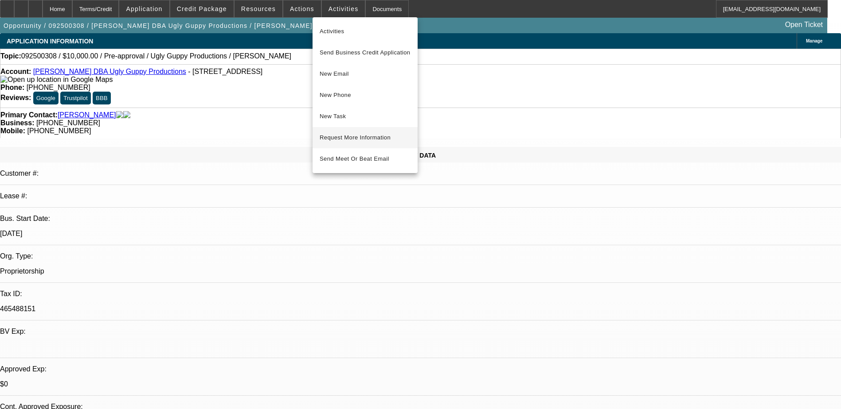
click at [338, 136] on span "Request More Information" at bounding box center [365, 137] width 91 height 11
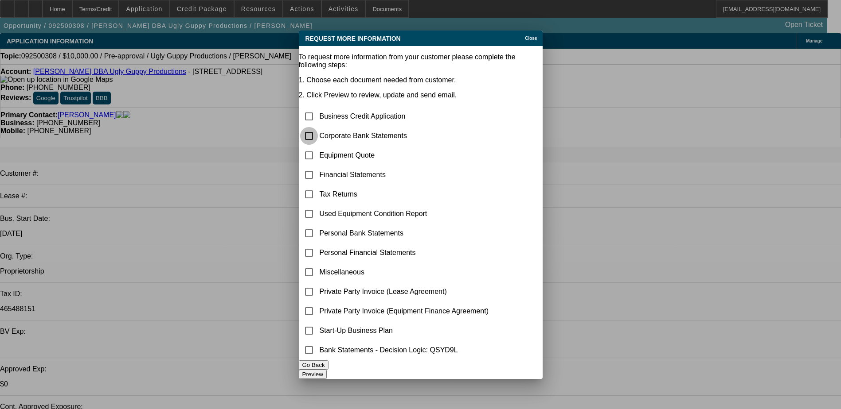
click at [317, 127] on input "checkbox" at bounding box center [309, 136] width 18 height 18
checkbox input "true"
click at [327, 370] on button "Preview" at bounding box center [313, 374] width 28 height 9
